Goal: Task Accomplishment & Management: Use online tool/utility

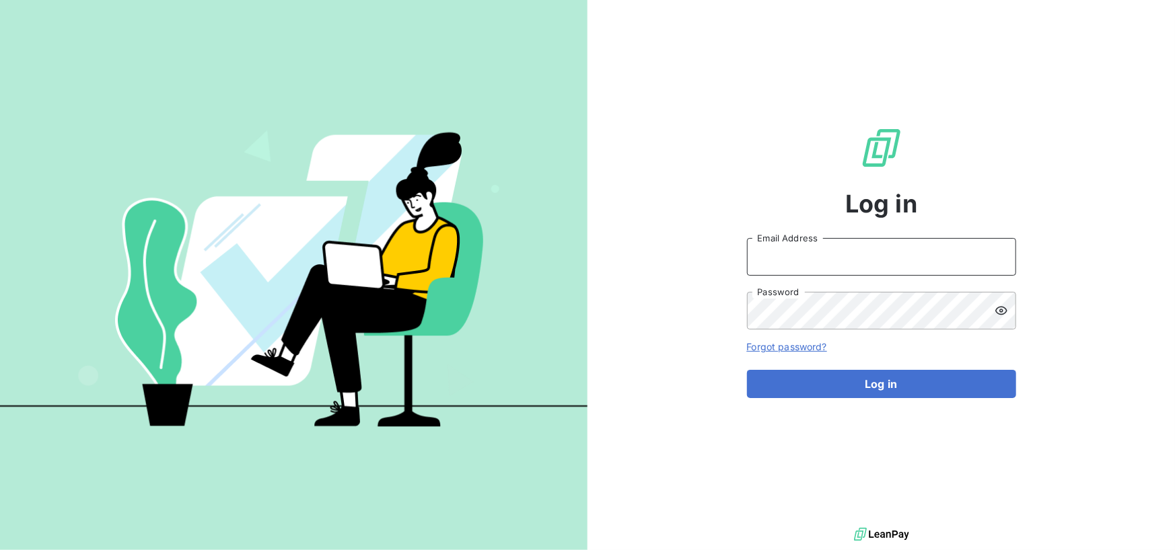
type input "accounts.italy@graitec.com"
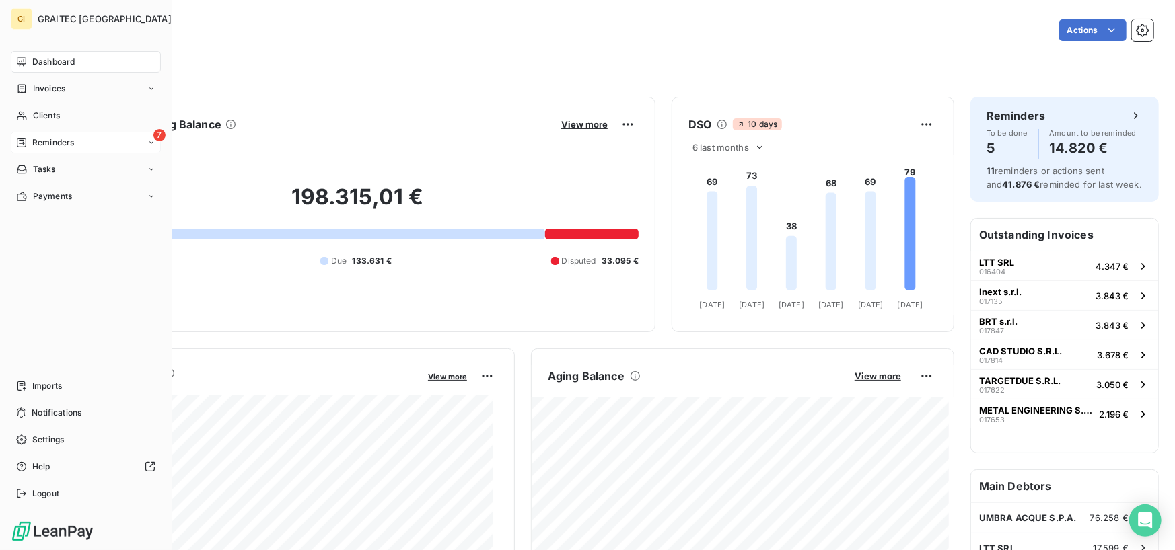
drag, startPoint x: 50, startPoint y: 154, endPoint x: 59, endPoint y: 147, distance: 11.0
click at [53, 152] on nav "Dashboard Invoices Clients 7 Reminders Tasks Payments" at bounding box center [86, 129] width 150 height 156
click at [67, 141] on span "Reminders" at bounding box center [53, 143] width 42 height 12
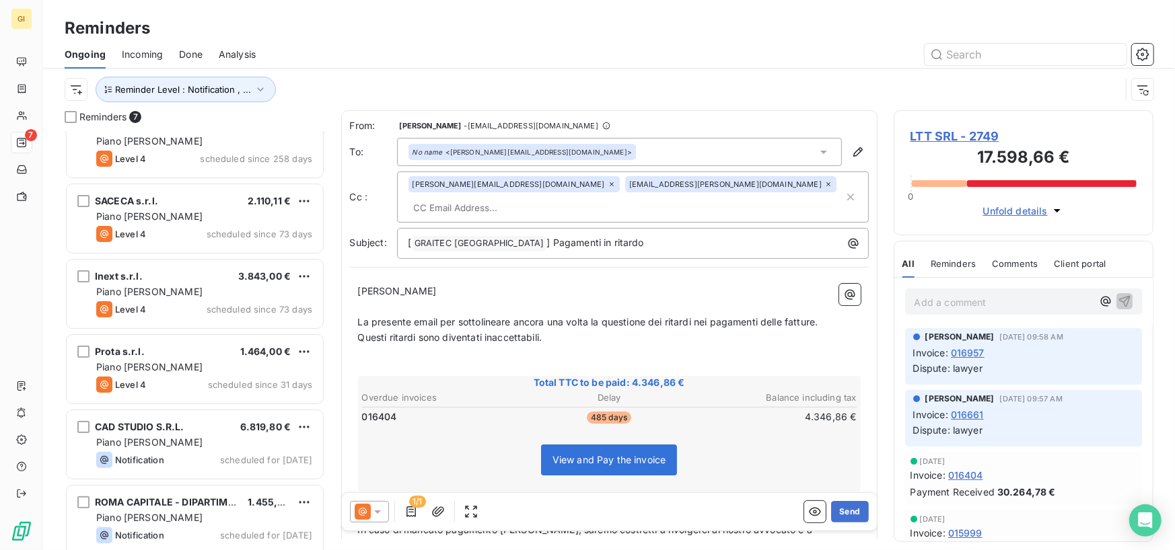
scroll to position [109, 0]
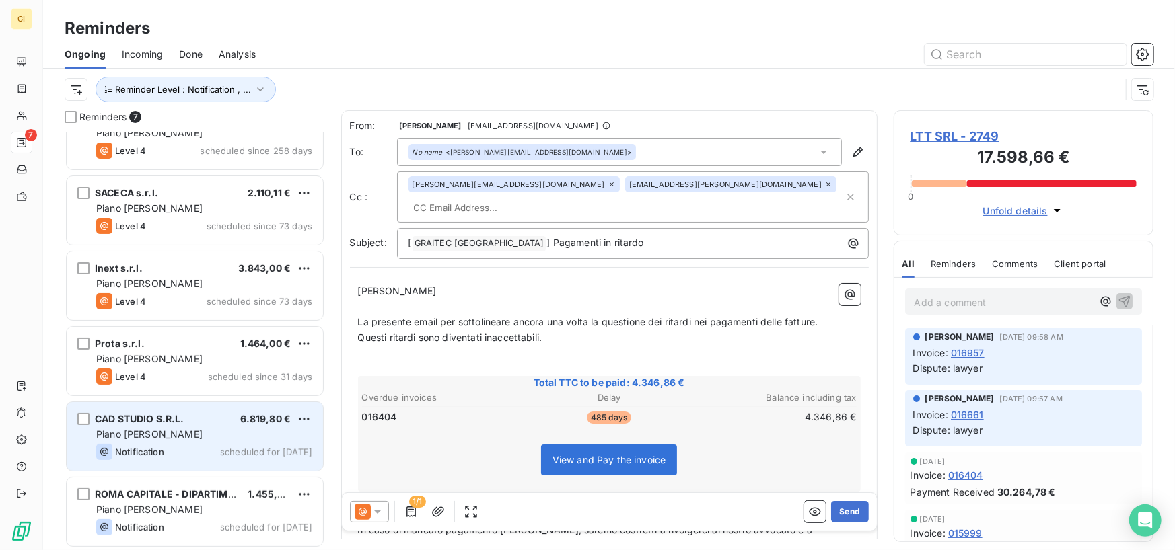
click at [164, 429] on span "Piano di recupero" at bounding box center [149, 434] width 106 height 11
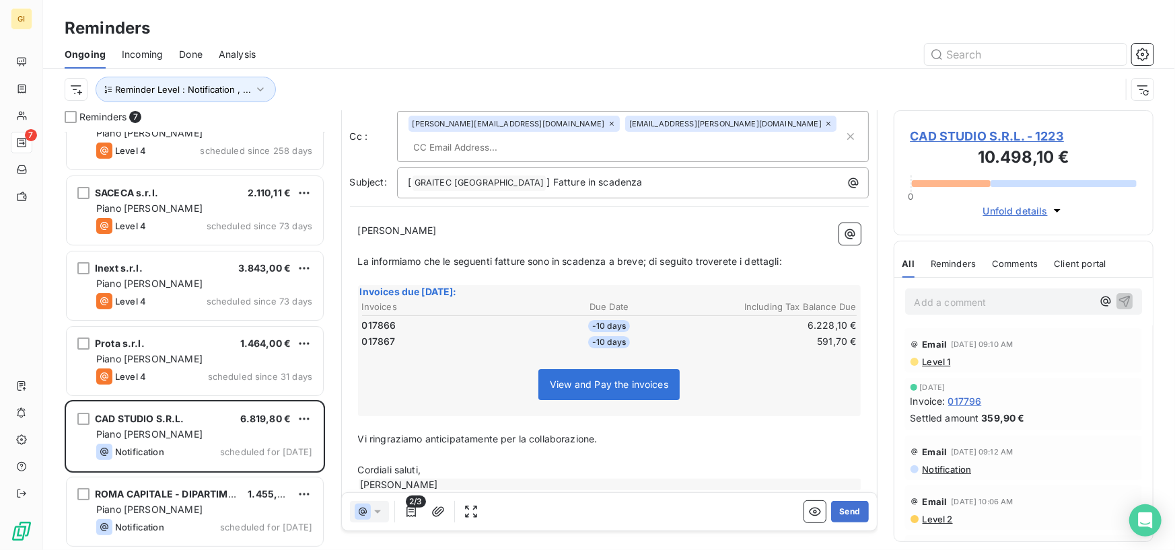
scroll to position [63, 0]
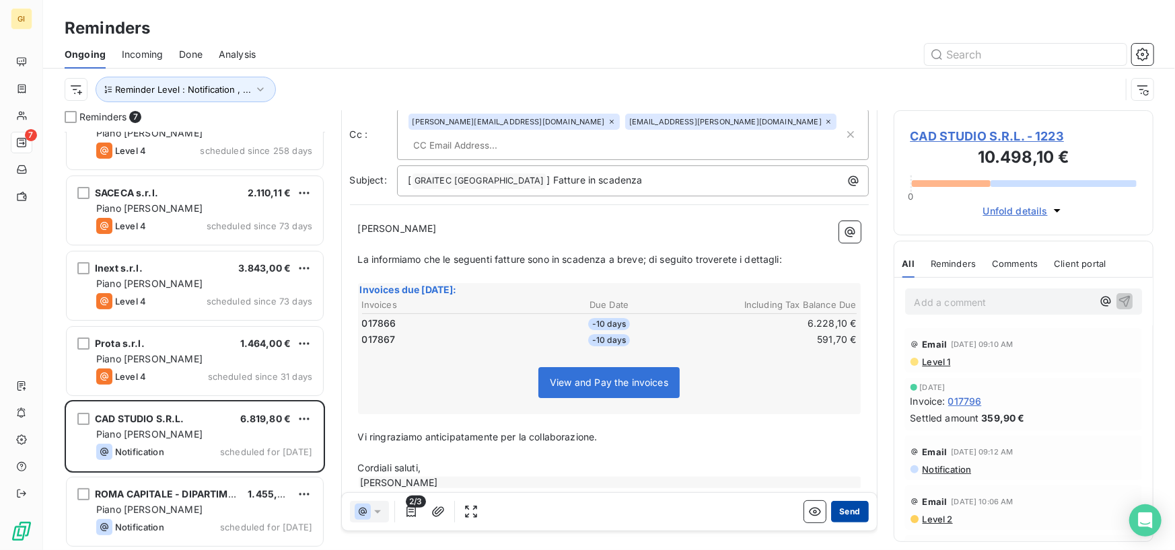
click at [856, 517] on button "Send" at bounding box center [849, 512] width 37 height 22
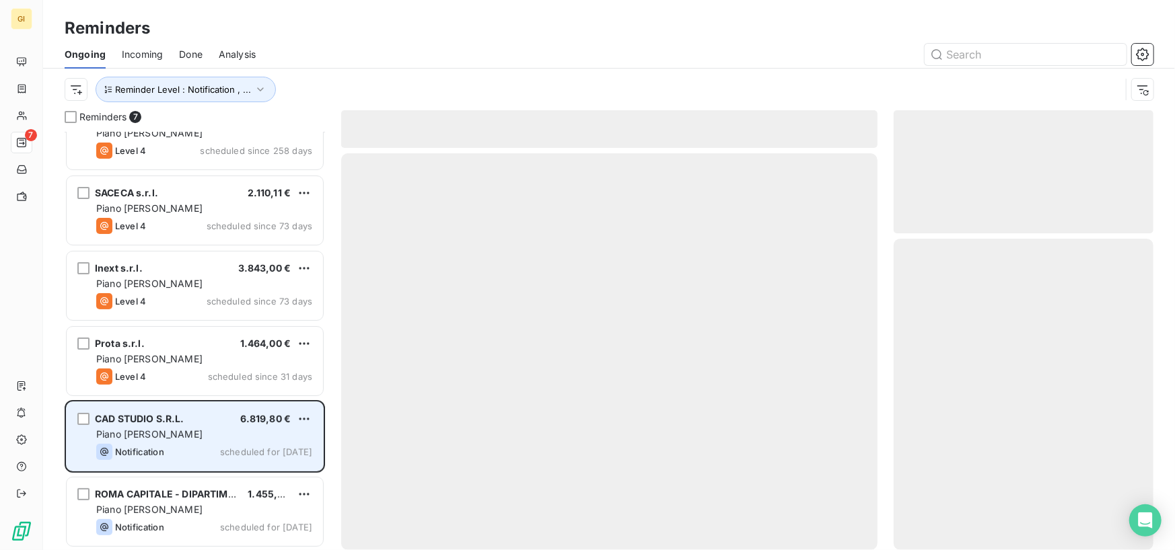
scroll to position [34, 0]
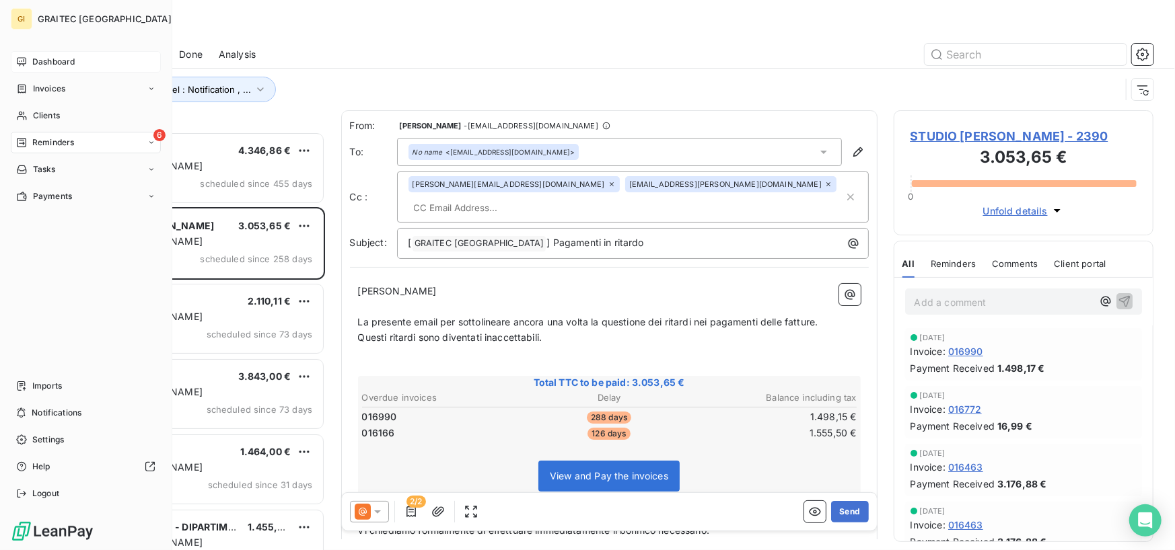
click at [42, 69] on div "Dashboard" at bounding box center [86, 62] width 150 height 22
